Goal: Complete application form: Complete application form

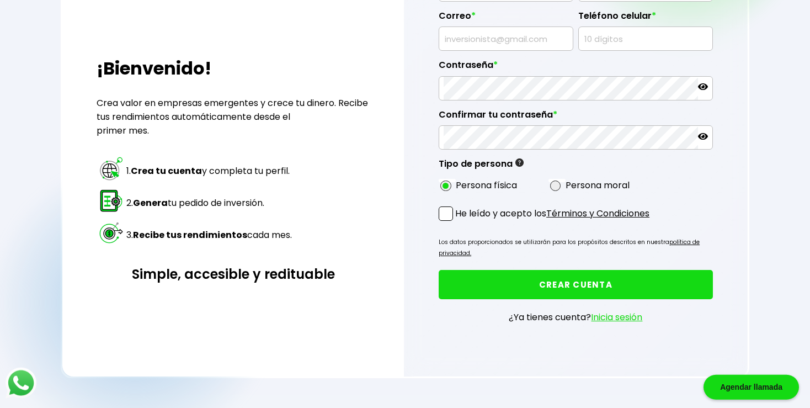
scroll to position [174, 0]
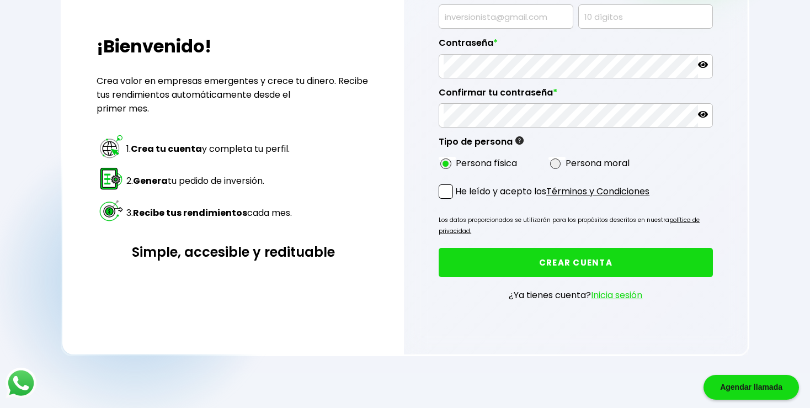
click at [621, 295] on link "Inicia sesión" at bounding box center [616, 294] width 51 height 13
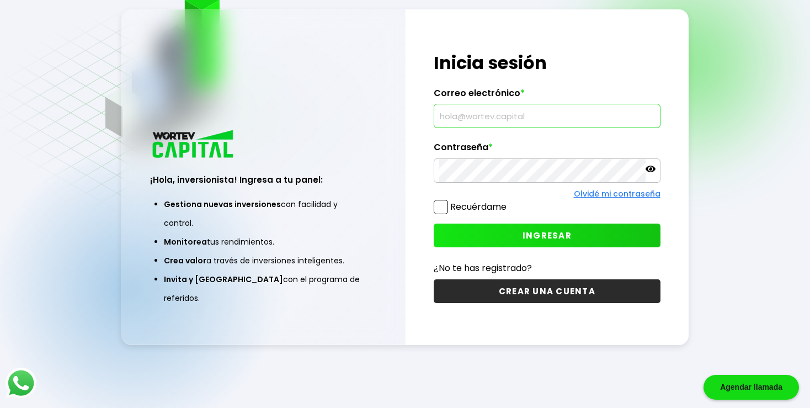
click at [478, 116] on input "text" at bounding box center [546, 115] width 216 height 23
type input "[EMAIL_ADDRESS][DOMAIN_NAME]"
click at [581, 226] on button "INGRESAR" at bounding box center [547, 235] width 226 height 24
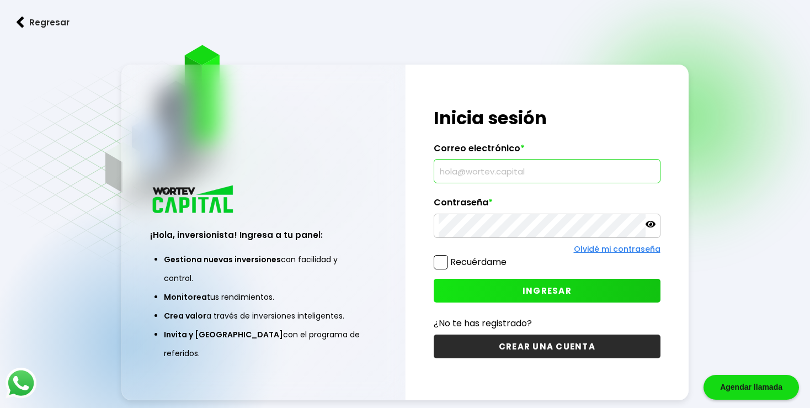
click at [463, 175] on input "text" at bounding box center [546, 170] width 216 height 23
type input "[EMAIL_ADDRESS][DOMAIN_NAME]"
click at [515, 288] on button "INGRESAR" at bounding box center [547, 291] width 226 height 24
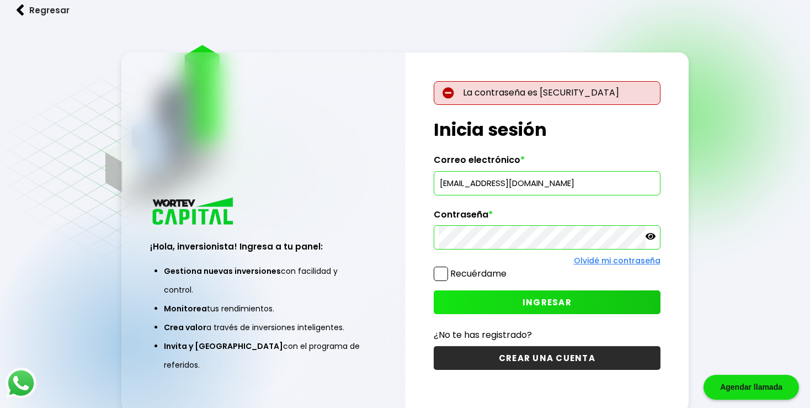
click at [654, 234] on icon at bounding box center [650, 236] width 10 height 10
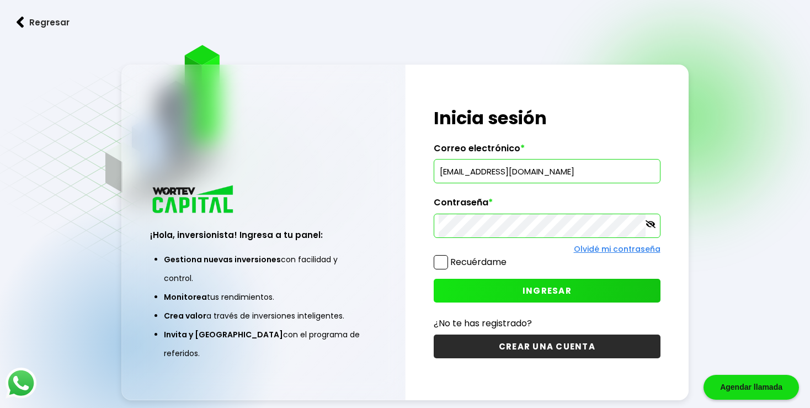
click at [548, 290] on span "INGRESAR" at bounding box center [546, 291] width 49 height 12
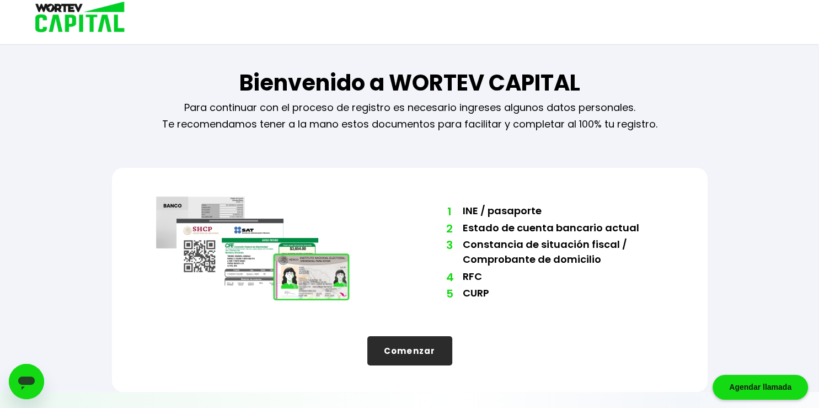
click at [422, 349] on button "Comenzar" at bounding box center [409, 350] width 85 height 29
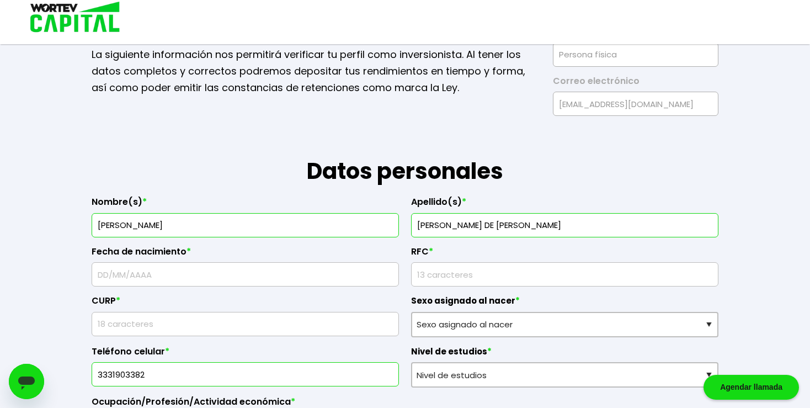
scroll to position [116, 0]
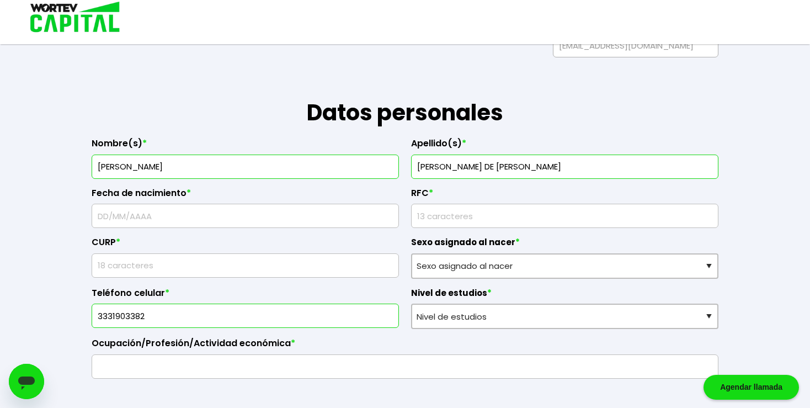
click at [275, 213] on input "text" at bounding box center [245, 215] width 297 height 23
type input "[DATE]"
click at [520, 215] on input "rfc" at bounding box center [564, 215] width 297 height 23
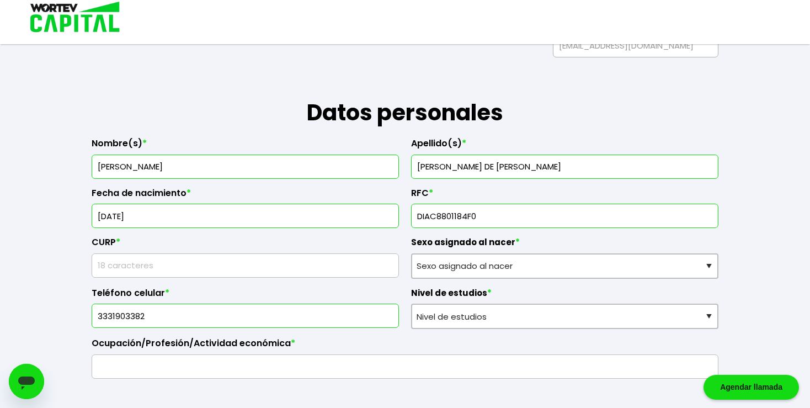
type input "DIAC8801184F0"
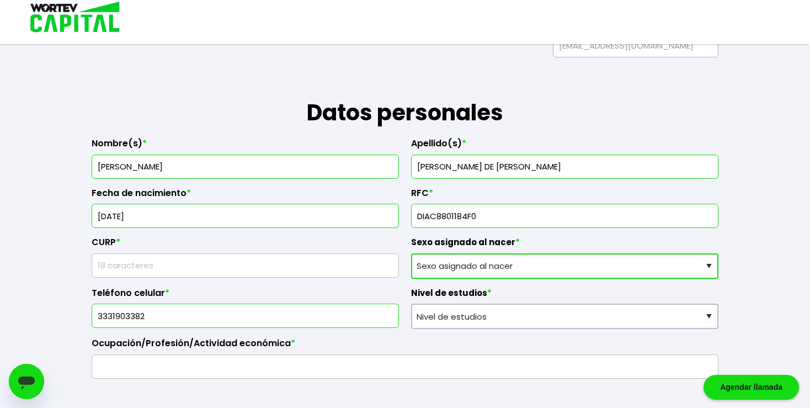
click at [411, 253] on select "Sexo asignado al nacer Hombre Mujer Prefiero no contestar" at bounding box center [564, 265] width 307 height 25
select select "Mujer"
click option "Mujer" at bounding box center [0, 0] width 0 height 0
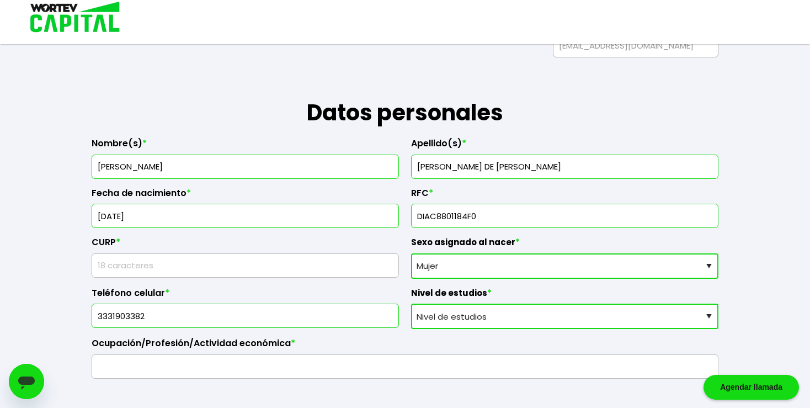
click at [411, 303] on select "Nivel de estudios Primaria Secundaria Bachillerato Licenciatura Posgrado" at bounding box center [564, 315] width 307 height 25
select select "Posgrado"
click option "Posgrado" at bounding box center [0, 0] width 0 height 0
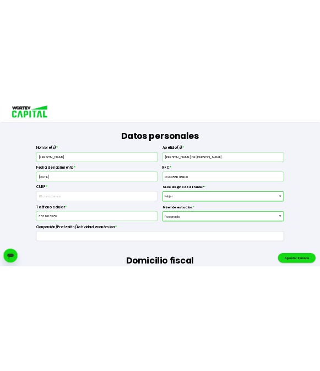
scroll to position [174, 0]
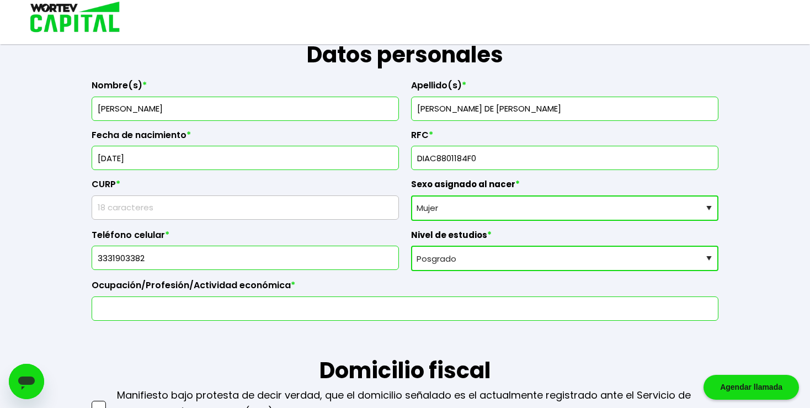
click at [359, 306] on input "text" at bounding box center [405, 308] width 617 height 23
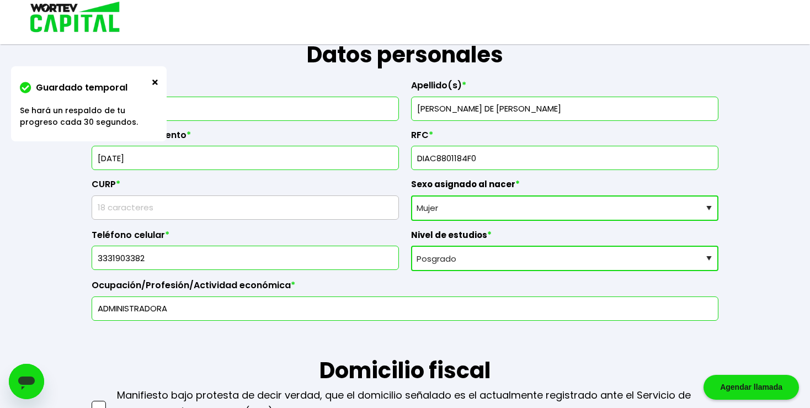
type input "ADMINISTRADORA"
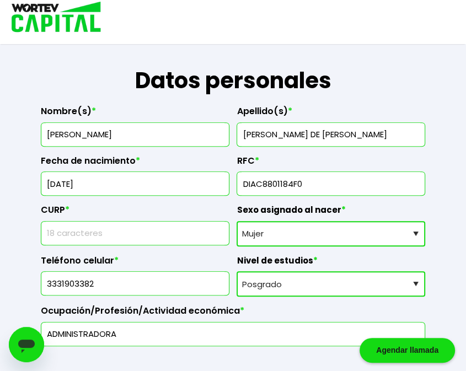
click at [213, 242] on input "text" at bounding box center [135, 233] width 178 height 23
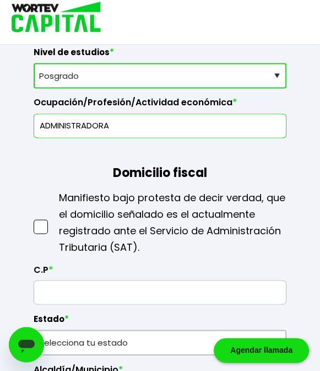
scroll to position [699, 0]
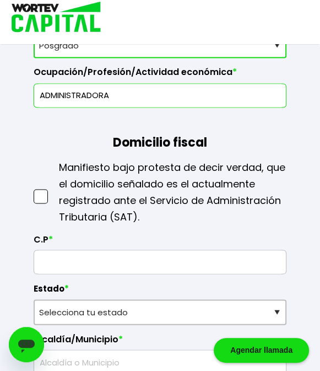
type input "DIAC880118MJCZNR04"
click at [42, 195] on span at bounding box center [41, 196] width 14 height 14
click at [52, 191] on input "checkbox" at bounding box center [52, 191] width 0 height 0
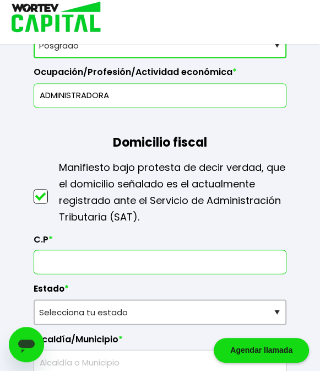
click at [72, 259] on input "text" at bounding box center [160, 261] width 243 height 23
type input "45040"
select select "[PERSON_NAME]"
type input "Zapopan"
type input "Camino Real"
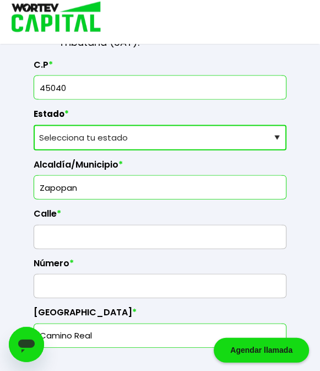
scroll to position [874, 0]
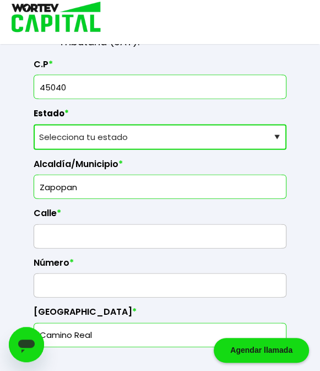
type input "45040"
click at [73, 231] on input "text" at bounding box center [160, 236] width 243 height 23
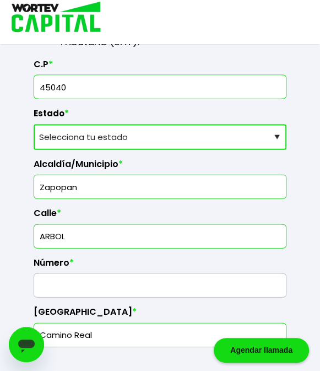
type input "ARBOL"
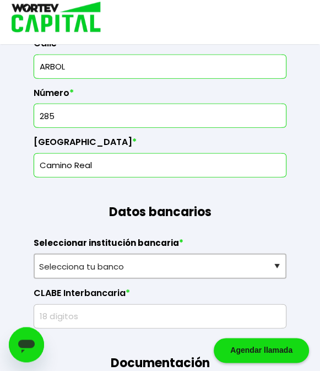
scroll to position [1048, 0]
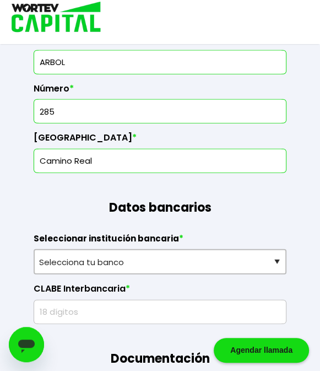
type input "285"
click at [93, 167] on input "Camino Real" at bounding box center [160, 160] width 243 height 23
drag, startPoint x: 105, startPoint y: 158, endPoint x: 7, endPoint y: 157, distance: 98.2
click at [39, 157] on input "Camino Real" at bounding box center [160, 160] width 243 height 23
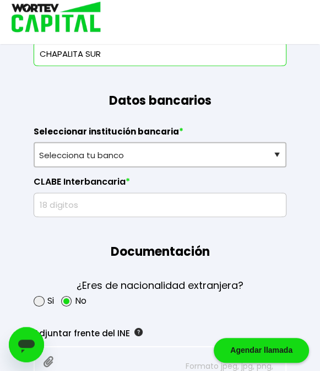
scroll to position [1165, 0]
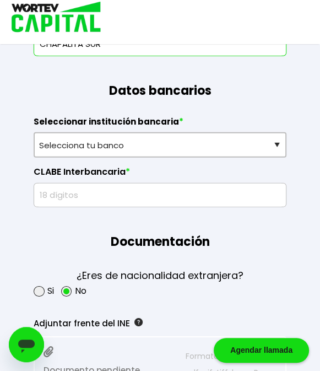
type input "CHAPALITA SUR"
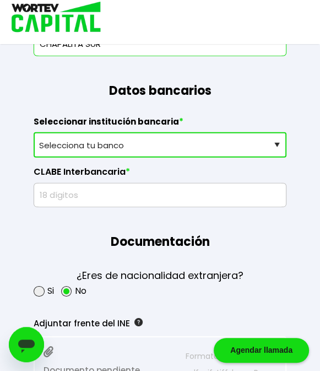
select select "BBVA Bancomer"
click option "BBVA Bancomer" at bounding box center [0, 0] width 0 height 0
click at [94, 193] on input "text" at bounding box center [160, 195] width 243 height 23
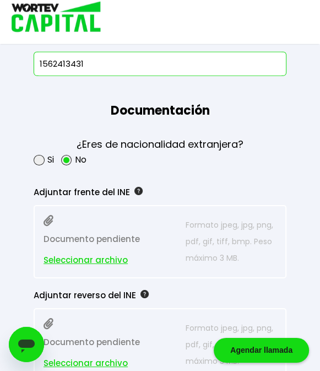
scroll to position [1281, 0]
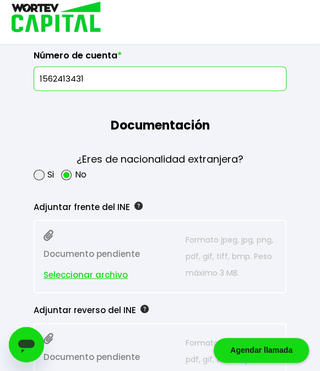
type input "1562413431"
click at [100, 270] on span "Seleccionar archivo" at bounding box center [86, 275] width 84 height 17
click at [178, 190] on div "Adjuntar frente del INE Documento pendiente Seleccionar archivo Formato jpeg, j…" at bounding box center [160, 241] width 253 height 103
click at [90, 275] on span "Seleccionar archivo" at bounding box center [86, 275] width 84 height 17
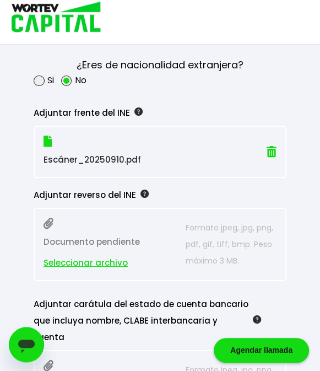
scroll to position [1398, 0]
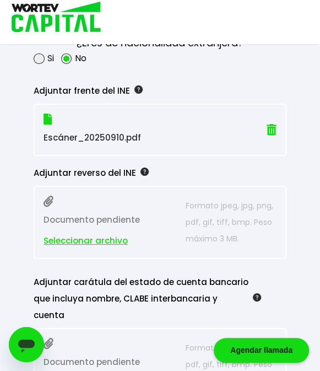
click at [116, 239] on span "Seleccionar archivo" at bounding box center [86, 241] width 84 height 17
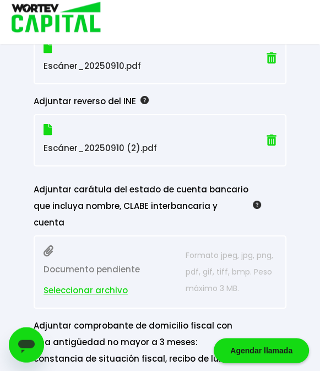
scroll to position [1514, 0]
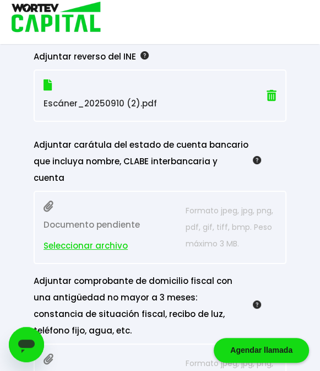
click at [96, 238] on span "Seleccionar archivo" at bounding box center [86, 246] width 84 height 17
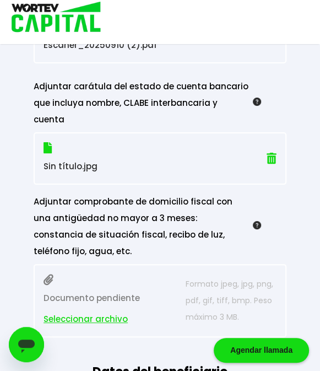
scroll to position [1630, 0]
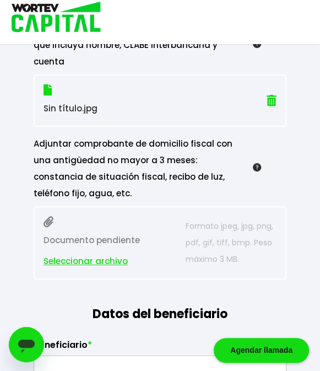
click at [94, 253] on span "Seleccionar archivo" at bounding box center [86, 261] width 84 height 17
click at [106, 253] on span "Seleccionar archivo" at bounding box center [86, 261] width 84 height 17
click at [102, 253] on span "Seleccionar archivo" at bounding box center [86, 261] width 84 height 17
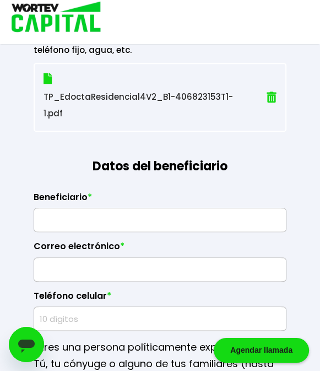
scroll to position [1805, 0]
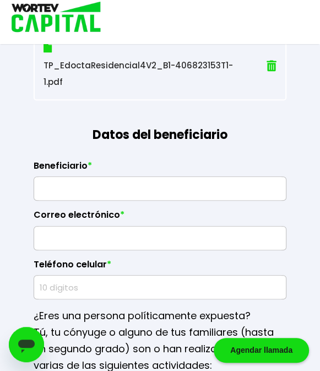
click at [93, 177] on input "text" at bounding box center [160, 188] width 243 height 23
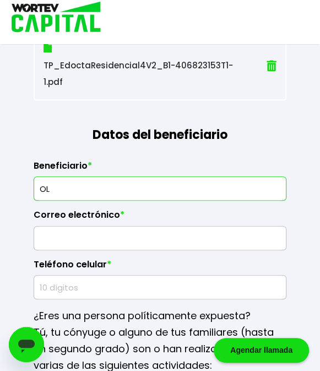
type input "O"
type input "[PERSON_NAME] DE [PERSON_NAME]"
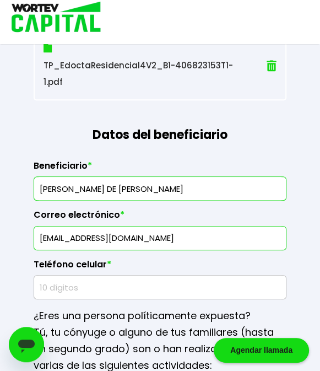
type input "[EMAIL_ADDRESS][DOMAIN_NAME]"
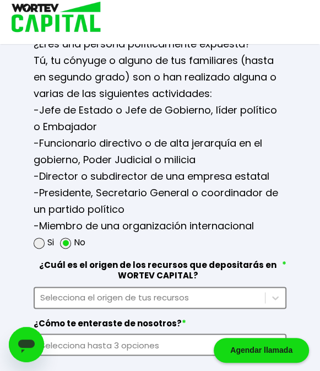
scroll to position [2096, 0]
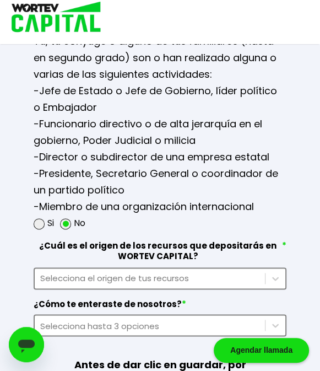
type input "3331560033"
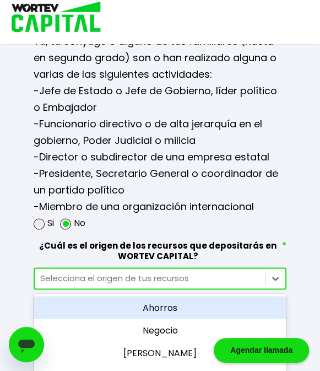
click at [107, 272] on div "Selecciona el origen de tus recursos" at bounding box center [150, 278] width 220 height 13
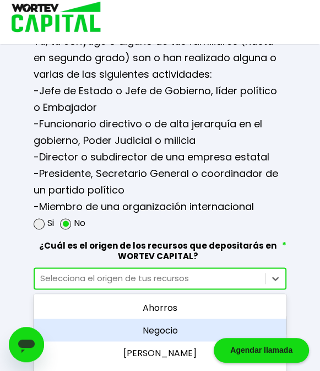
click at [147, 319] on div "Negocio" at bounding box center [160, 330] width 253 height 23
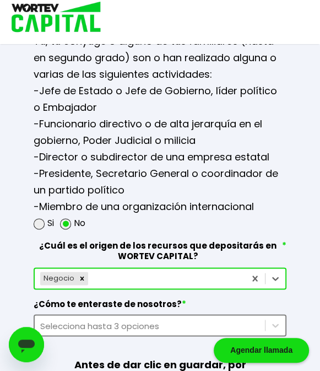
click at [148, 314] on div "Selecciona hasta 3 opciones" at bounding box center [160, 325] width 253 height 22
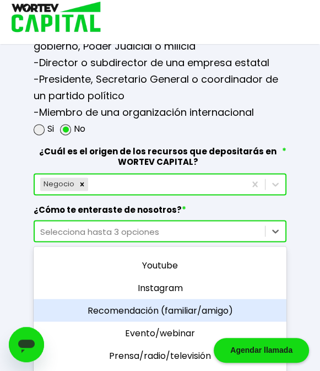
scroll to position [12, 0]
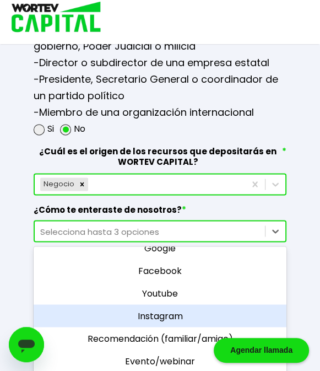
click at [160, 304] on div "Instagram" at bounding box center [160, 315] width 253 height 23
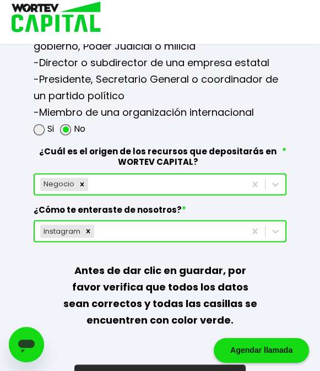
click at [138, 297] on p "Antes de dar clic en guardar, por favor verifica que todos los datos sean corre…" at bounding box center [160, 295] width 202 height 106
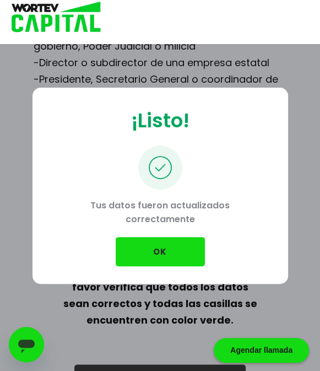
click at [157, 245] on button "OK" at bounding box center [160, 251] width 89 height 29
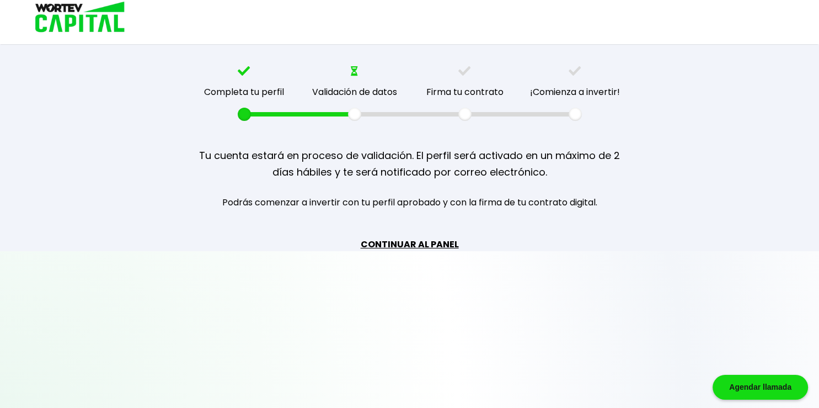
click at [442, 240] on link "CONTINUAR AL PANEL" at bounding box center [410, 244] width 98 height 14
